Goal: Information Seeking & Learning: Find specific fact

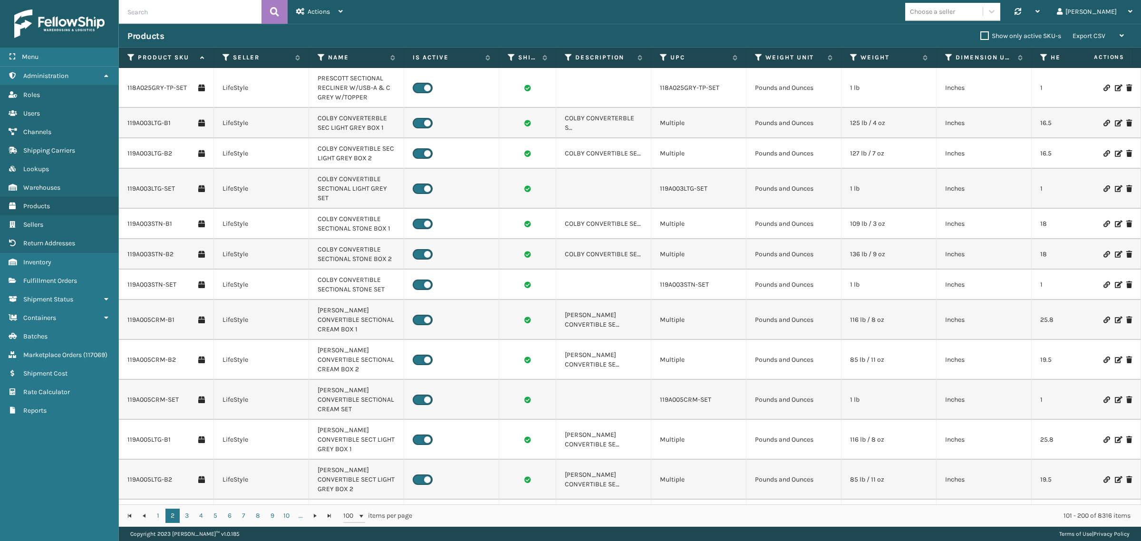
click at [180, 8] on input "text" at bounding box center [190, 12] width 143 height 24
paste input "1380MKT"
click at [272, 6] on icon at bounding box center [274, 12] width 9 height 14
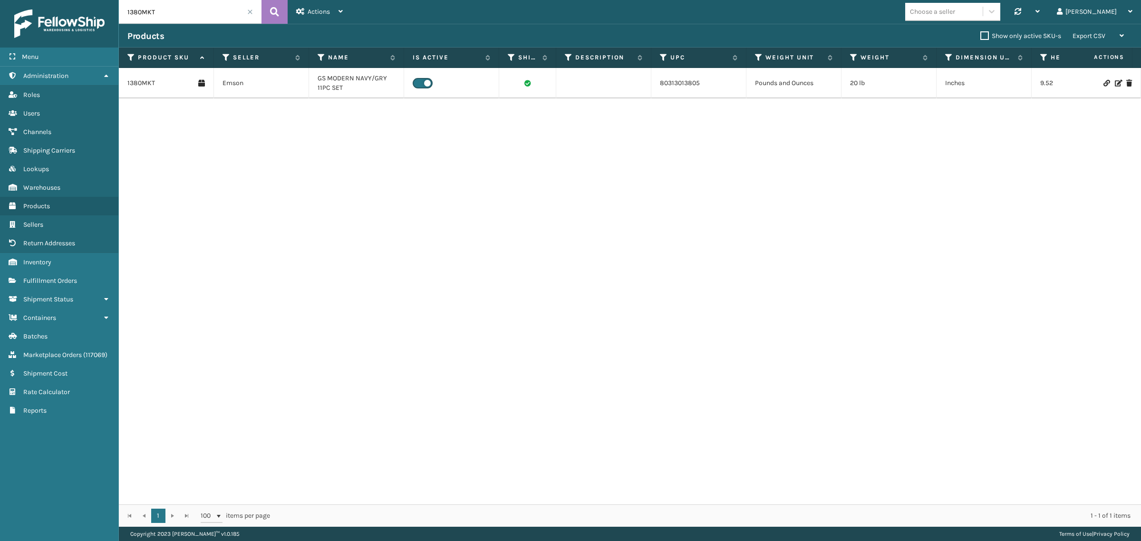
click at [147, 10] on input "1380MKT" at bounding box center [190, 12] width 143 height 24
paste input "424M"
type input "1424M"
click at [273, 15] on icon at bounding box center [274, 12] width 9 height 14
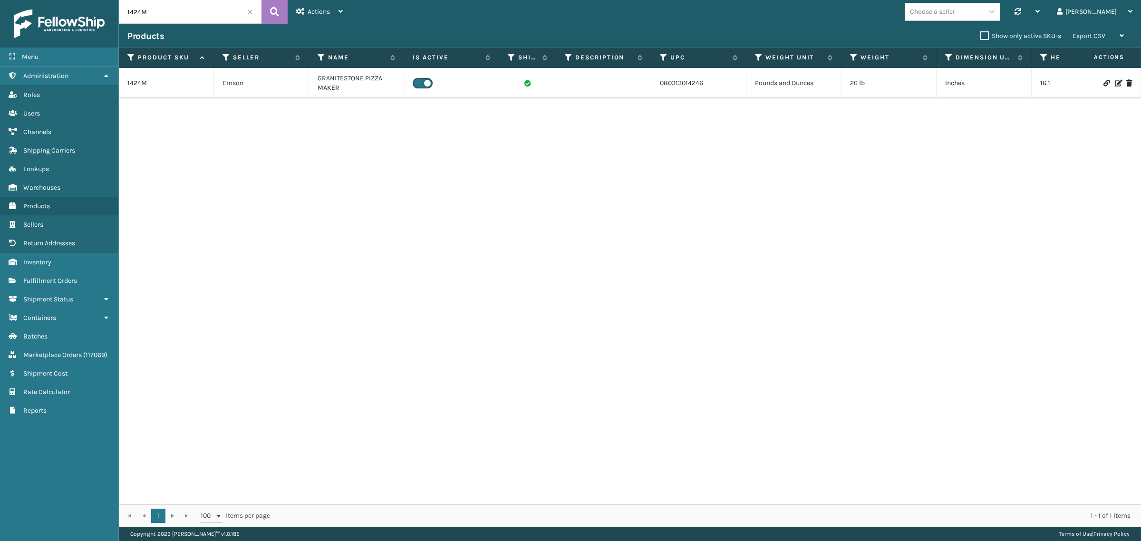
click at [250, 11] on span at bounding box center [250, 12] width 6 height 6
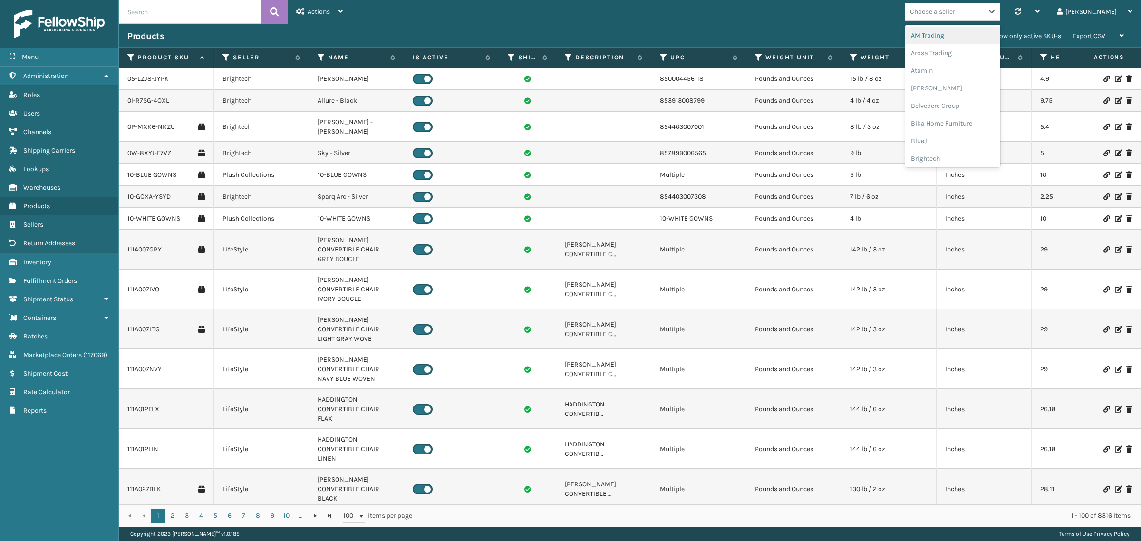
click at [997, 10] on icon at bounding box center [992, 12] width 10 height 10
click at [982, 122] on div "Emson" at bounding box center [952, 128] width 95 height 18
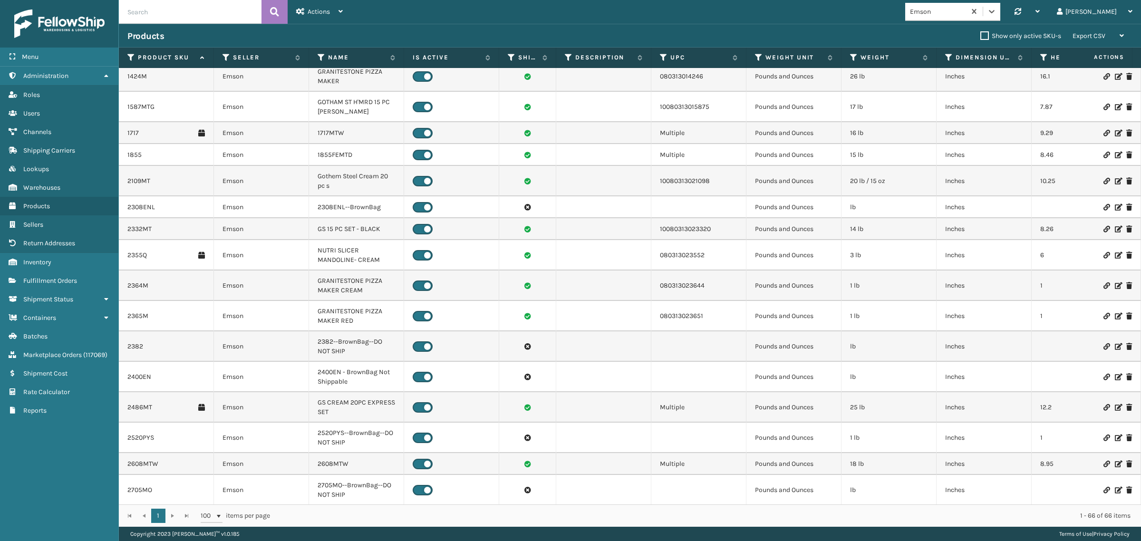
scroll to position [0, 0]
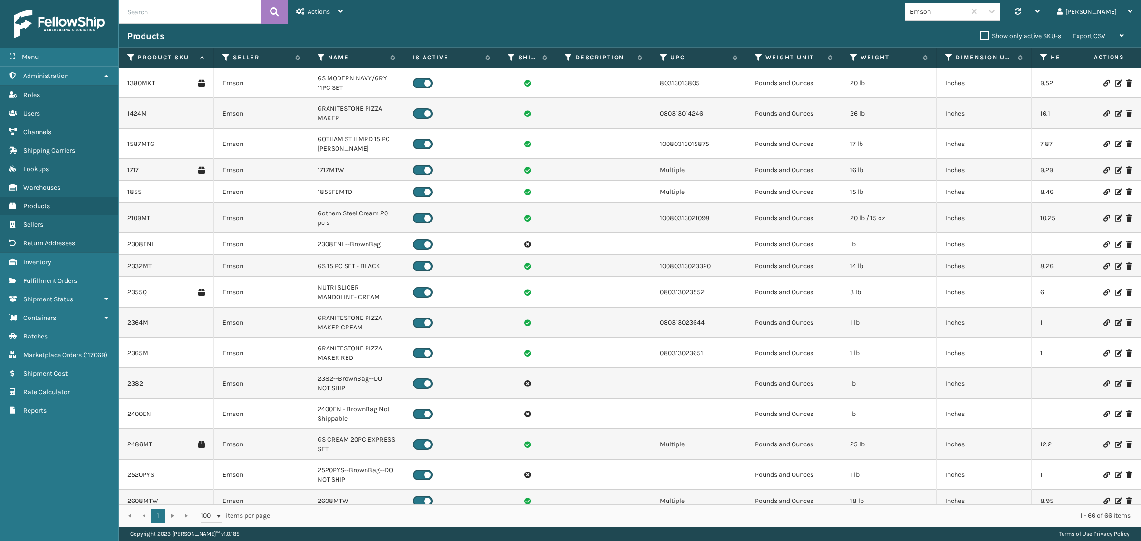
click at [418, 12] on div "Emson Synchronise all channels Gil Log Out" at bounding box center [746, 12] width 790 height 24
click at [403, 13] on div "Emson Synchronise all channels Gil Log Out" at bounding box center [746, 12] width 790 height 24
click at [393, 22] on div "Emson Synchronise all channels Gil Log Out" at bounding box center [746, 12] width 790 height 24
drag, startPoint x: 149, startPoint y: 191, endPoint x: 127, endPoint y: 193, distance: 21.5
click at [127, 193] on div "1855" at bounding box center [165, 192] width 77 height 10
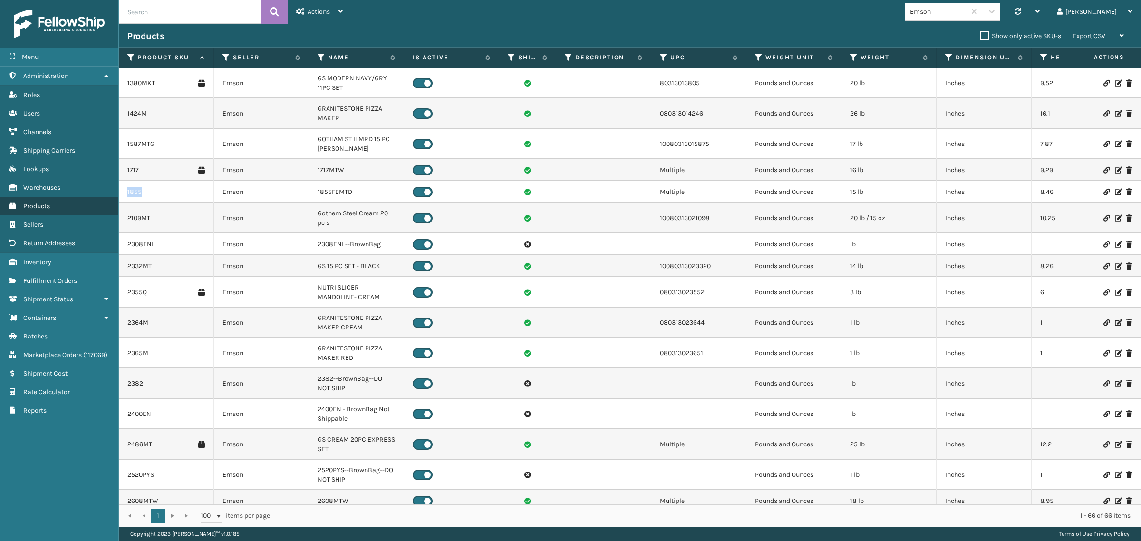
copy link "1855"
click at [752, 18] on div "Emson Synchronise all channels Gil Log Out" at bounding box center [746, 12] width 790 height 24
drag, startPoint x: 317, startPoint y: 78, endPoint x: 342, endPoint y: 89, distance: 27.7
click at [342, 89] on td "GS MODERN NAVY/GRY 11PC SET" at bounding box center [356, 83] width 95 height 30
copy td "GS MODERN NAVY/GRY 11PC SET"
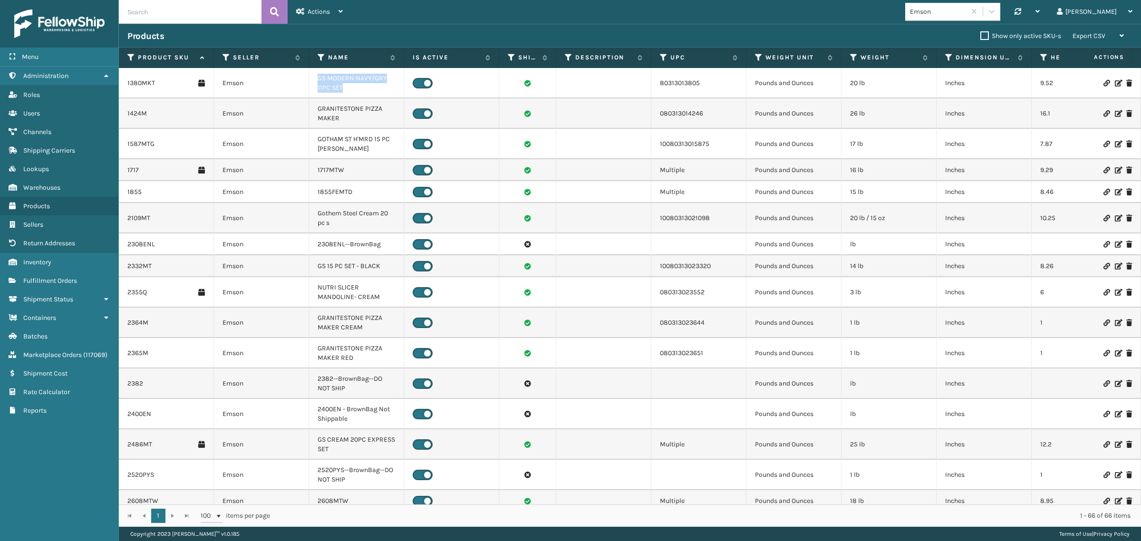
click at [358, 88] on td "GS MODERN NAVY/GRY 11PC SET" at bounding box center [356, 83] width 95 height 30
drag, startPoint x: 352, startPoint y: 88, endPoint x: 318, endPoint y: 81, distance: 35.4
click at [318, 81] on td "GS MODERN NAVY/GRY 11PC SET" at bounding box center [356, 83] width 95 height 30
copy td "GS MODERN NAVY/GRY 11PC SET"
click at [630, 13] on div "Emson Synchronise all channels Gil Log Out" at bounding box center [746, 12] width 790 height 24
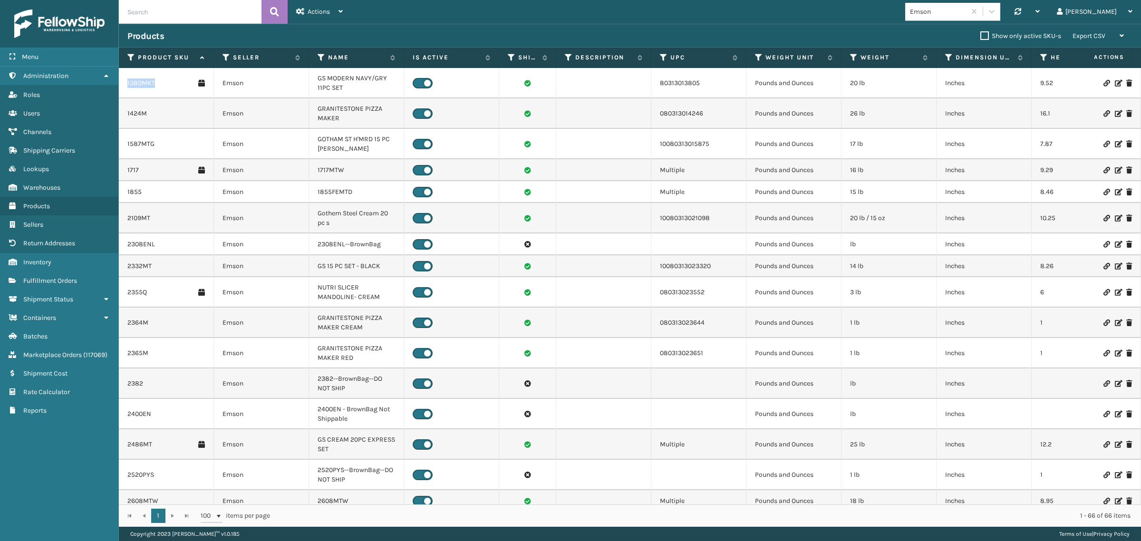
drag, startPoint x: 161, startPoint y: 80, endPoint x: 127, endPoint y: 84, distance: 34.0
click at [127, 84] on div "1380MKT" at bounding box center [165, 83] width 77 height 10
copy link "1380MKT"
drag, startPoint x: 169, startPoint y: 115, endPoint x: 125, endPoint y: 116, distance: 44.3
click at [125, 116] on td "1424M" at bounding box center [166, 113] width 95 height 30
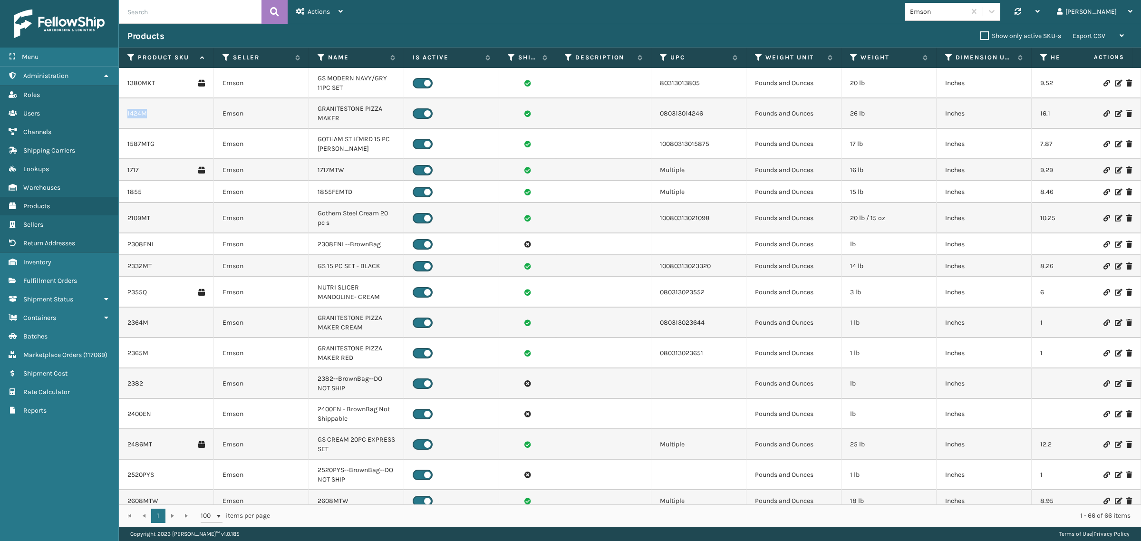
copy link "1424M"
drag, startPoint x: 346, startPoint y: 122, endPoint x: 317, endPoint y: 111, distance: 31.2
click at [317, 111] on td "GRANITESTONE PIZZA MAKER" at bounding box center [356, 113] width 95 height 30
copy td "GRANITESTONE PIZZA MAKER"
click at [349, 120] on td "GRANITESTONE PIZZA MAKER" at bounding box center [356, 113] width 95 height 30
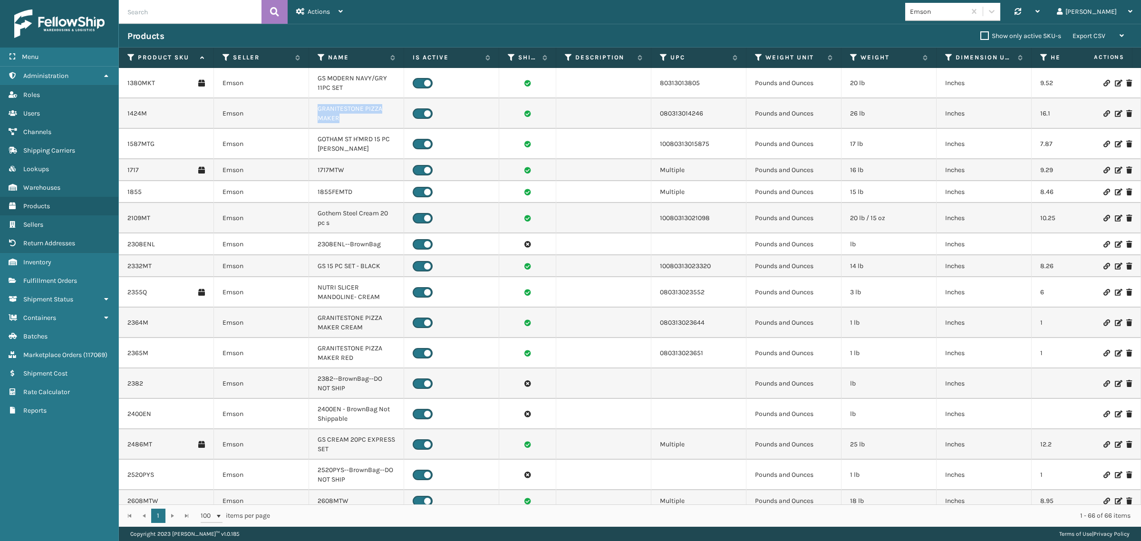
drag, startPoint x: 348, startPoint y: 120, endPoint x: 319, endPoint y: 106, distance: 32.7
click at [319, 106] on td "GRANITESTONE PIZZA MAKER" at bounding box center [356, 113] width 95 height 30
copy td "GRANITESTONE PIZZA MAKER"
drag, startPoint x: 147, startPoint y: 169, endPoint x: 122, endPoint y: 171, distance: 25.3
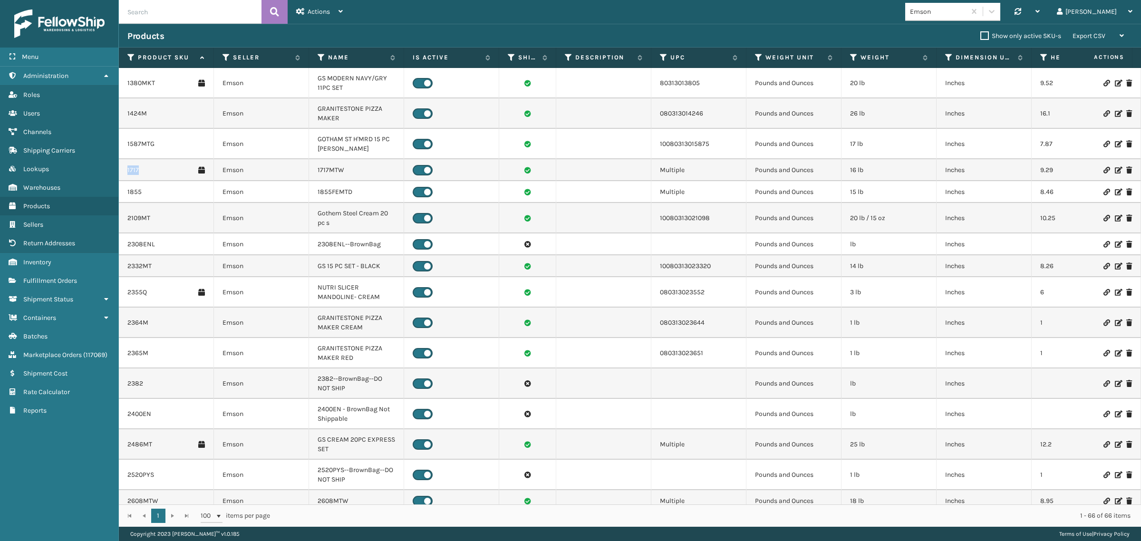
click at [122, 171] on td "1717" at bounding box center [166, 170] width 95 height 22
copy link "1717"
drag, startPoint x: 157, startPoint y: 194, endPoint x: 126, endPoint y: 194, distance: 30.9
click at [126, 194] on td "1855" at bounding box center [166, 192] width 95 height 22
copy link "1855"
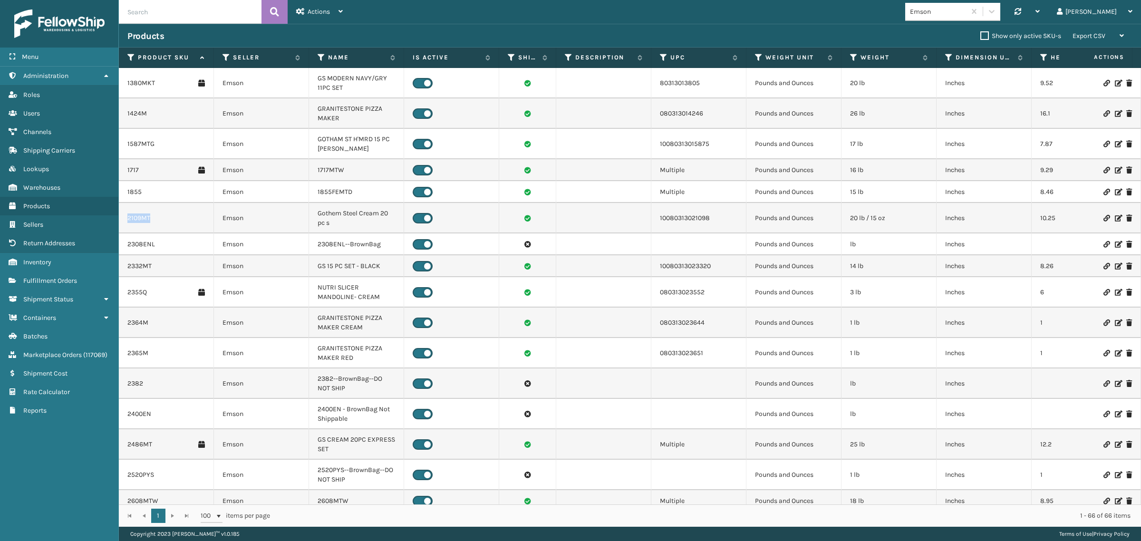
drag, startPoint x: 165, startPoint y: 219, endPoint x: 125, endPoint y: 220, distance: 40.9
click at [125, 220] on td "2109MT" at bounding box center [166, 218] width 95 height 30
drag, startPoint x: 318, startPoint y: 214, endPoint x: 336, endPoint y: 221, distance: 19.4
click at [336, 221] on td "Gothem Steel Cream 20 pc s" at bounding box center [356, 218] width 95 height 30
click at [209, 16] on input "text" at bounding box center [190, 12] width 143 height 24
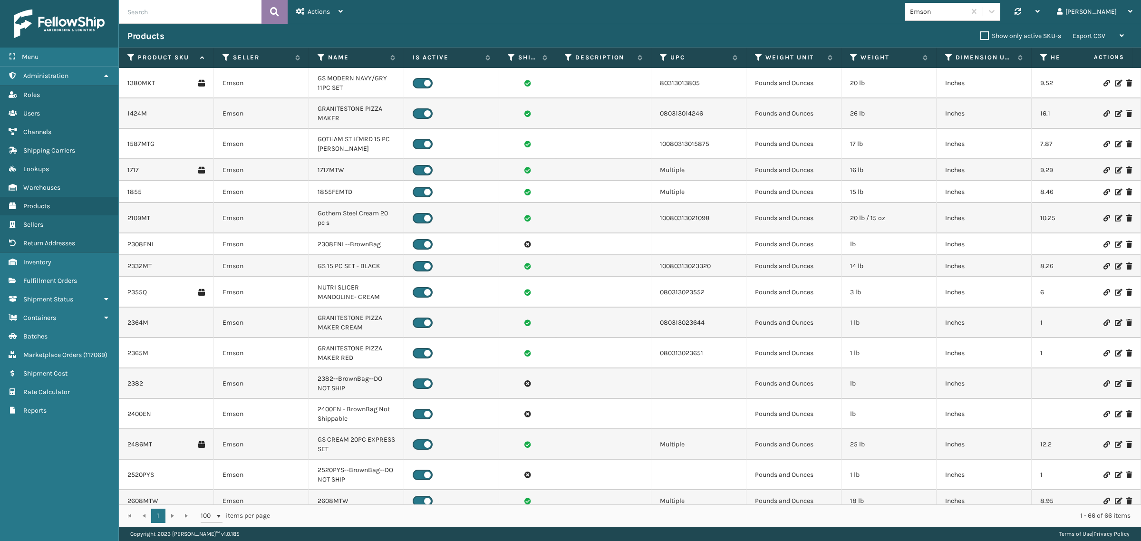
paste input "2880M"
type input "2880M"
click at [277, 5] on icon at bounding box center [274, 12] width 9 height 14
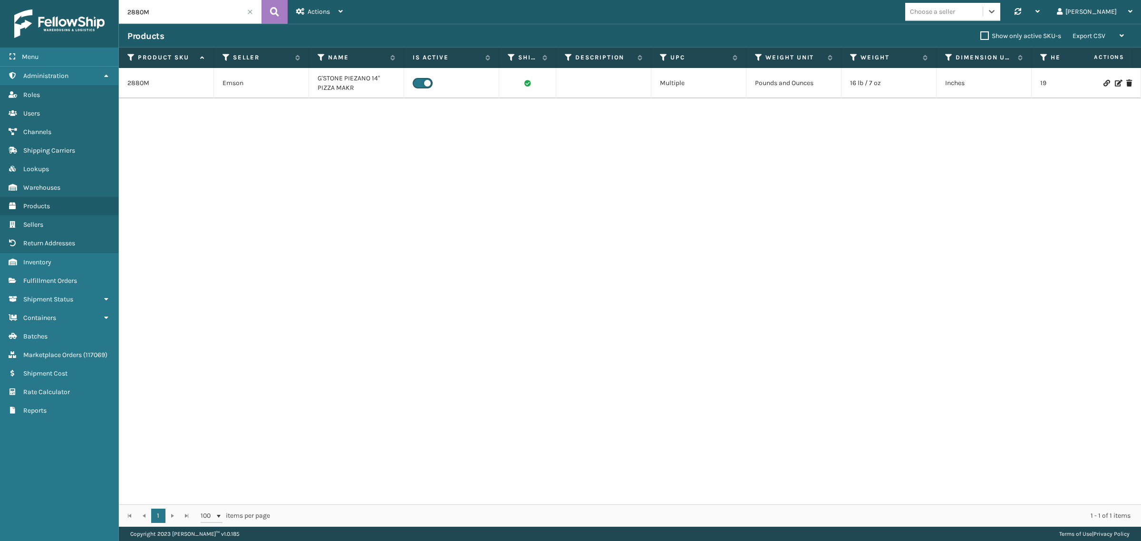
click at [250, 10] on span at bounding box center [250, 12] width 6 height 6
